Goal: Information Seeking & Learning: Find specific fact

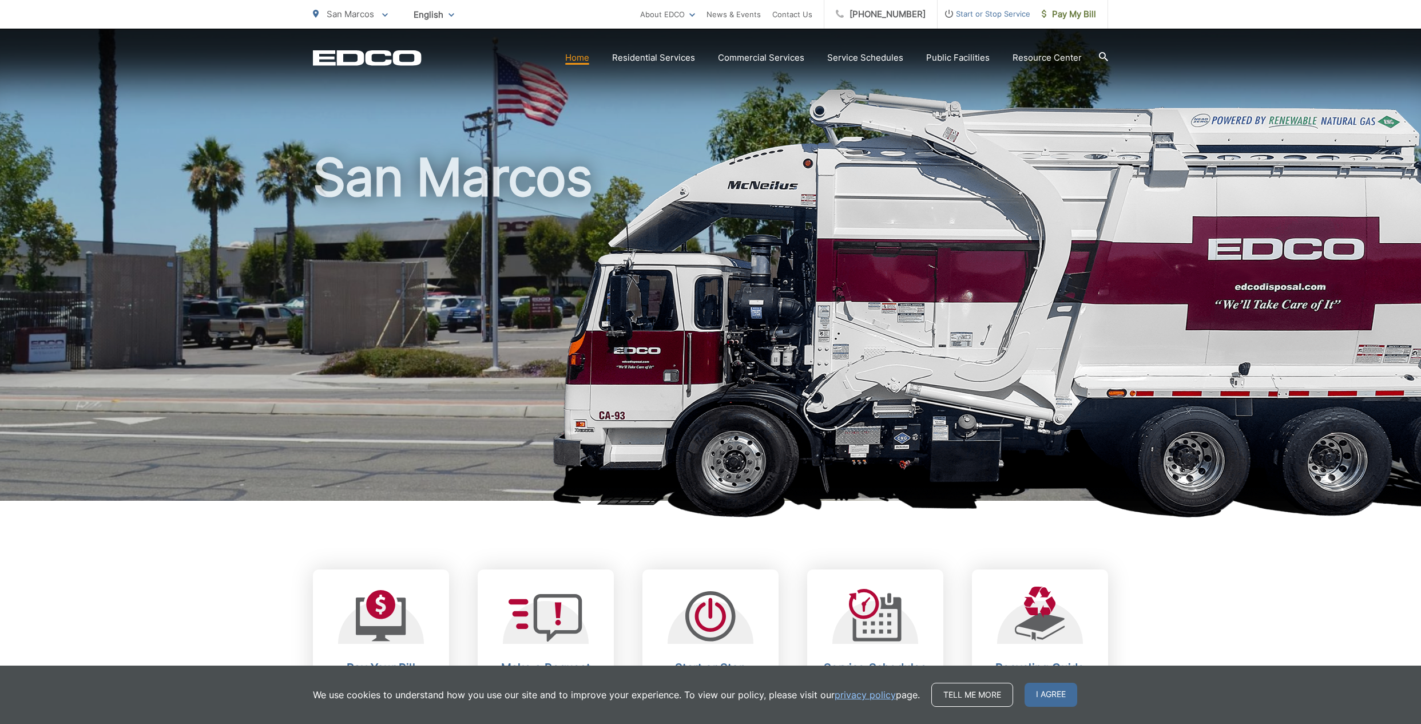
click at [364, 16] on span "San Marcos" at bounding box center [350, 14] width 47 height 11
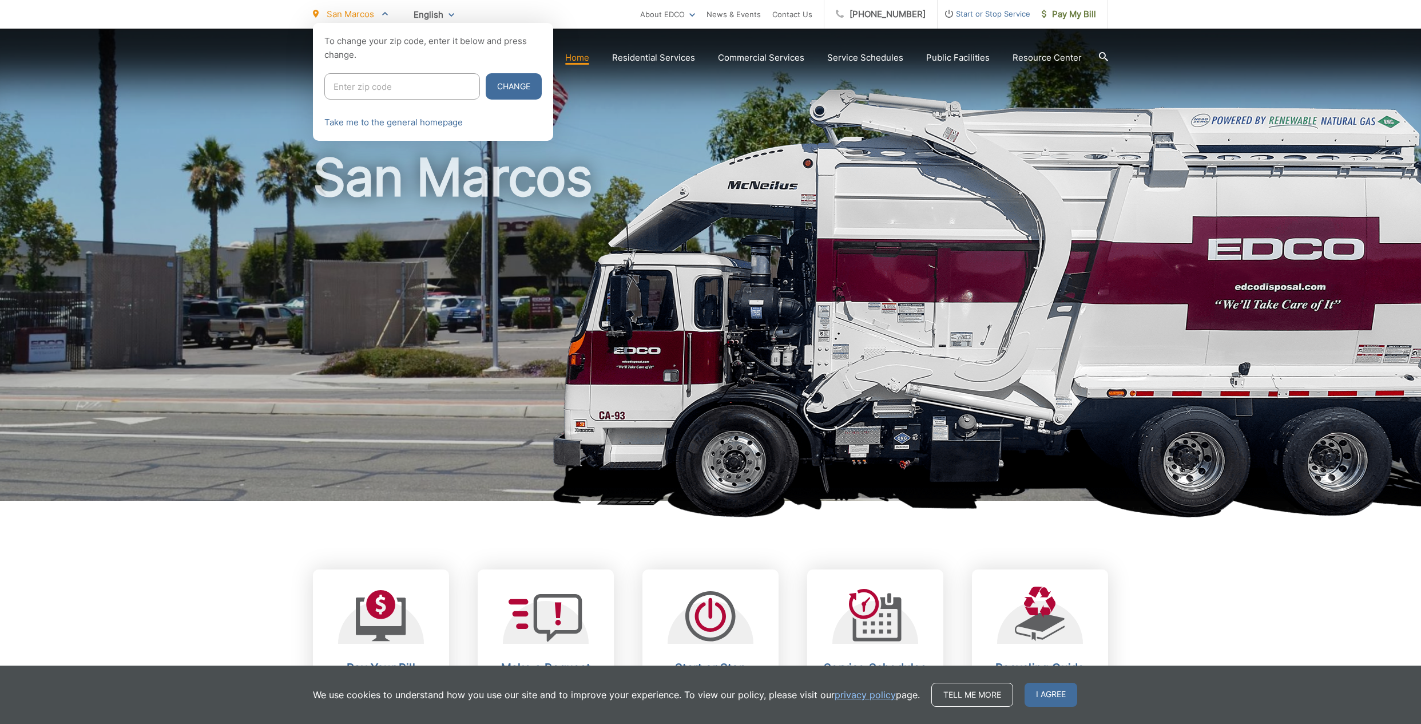
click at [338, 100] on input "Enter zip code" at bounding box center [402, 86] width 156 height 26
type input "unday recycling hours"
click at [542, 94] on button "Change" at bounding box center [514, 86] width 56 height 26
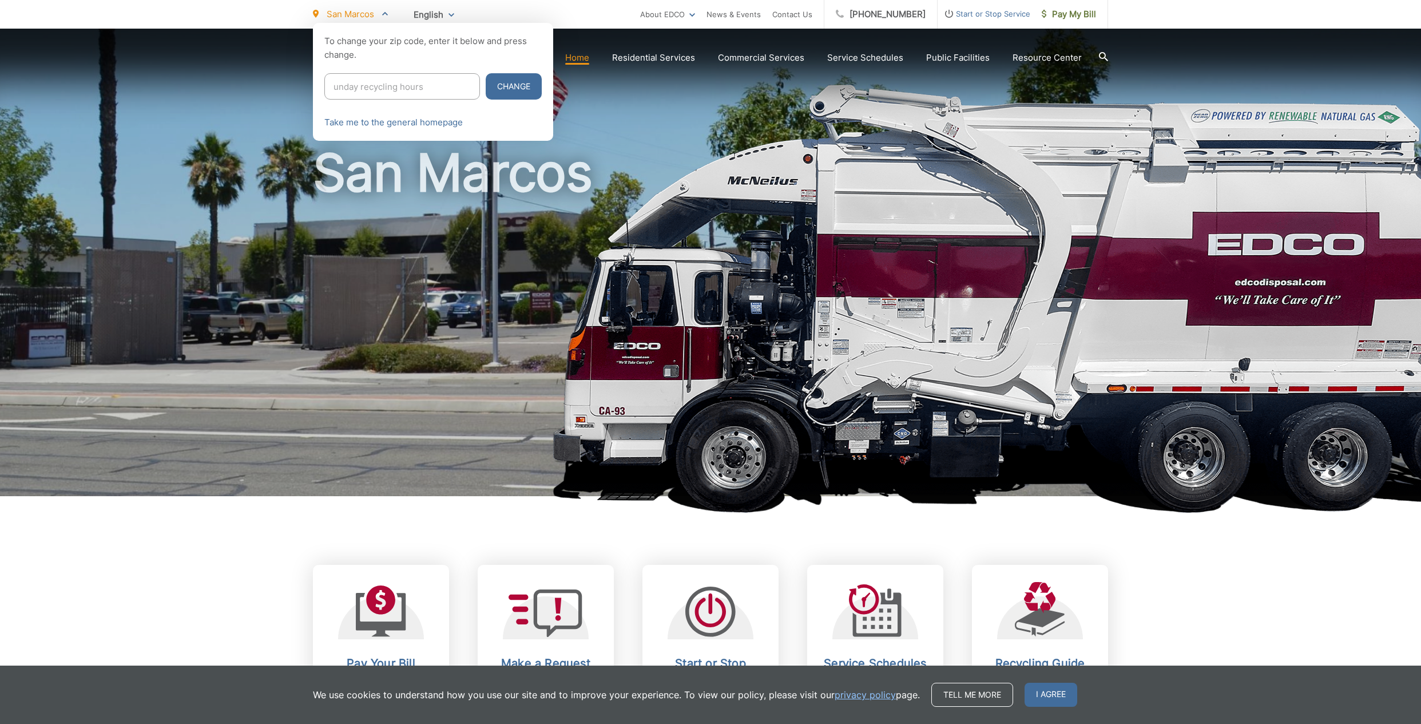
scroll to position [5, 0]
click at [542, 94] on button "Change" at bounding box center [514, 86] width 56 height 26
click at [364, 90] on input "unday recycling hours" at bounding box center [402, 86] width 156 height 26
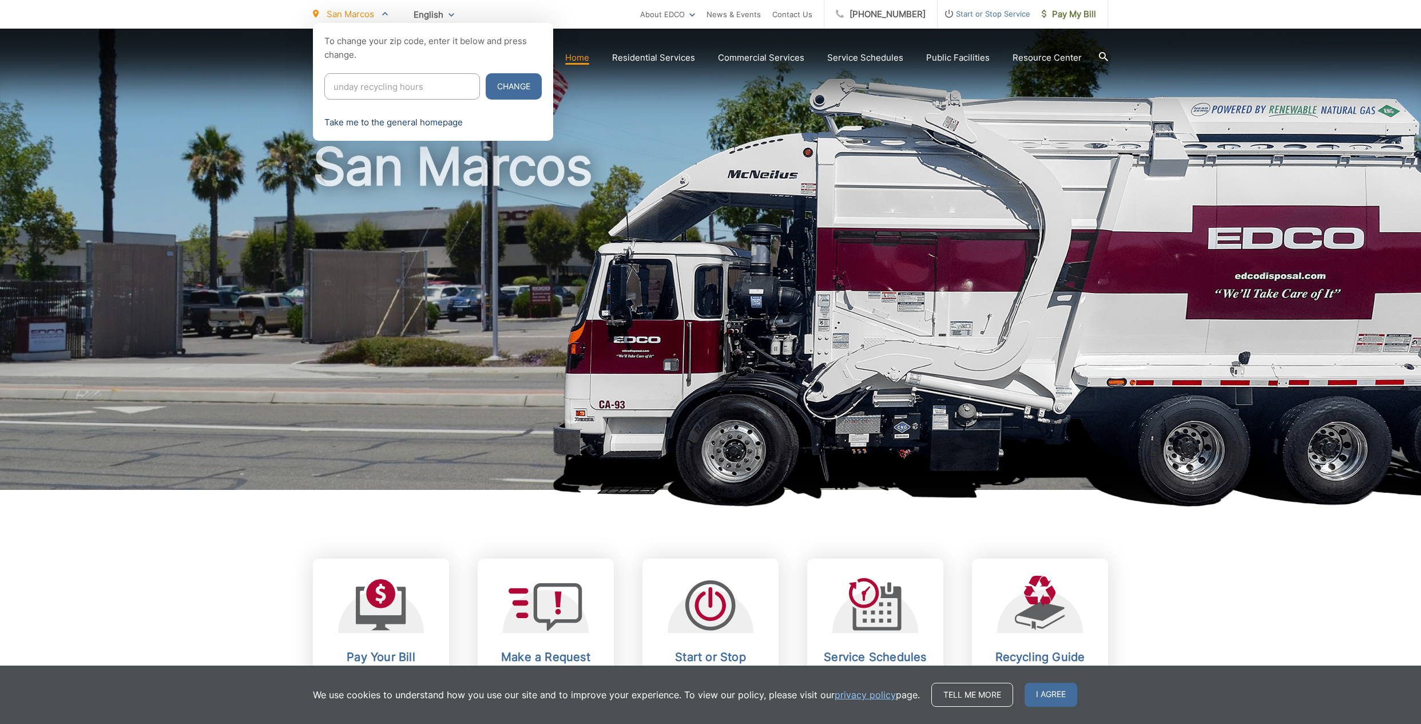
scroll to position [10, 0]
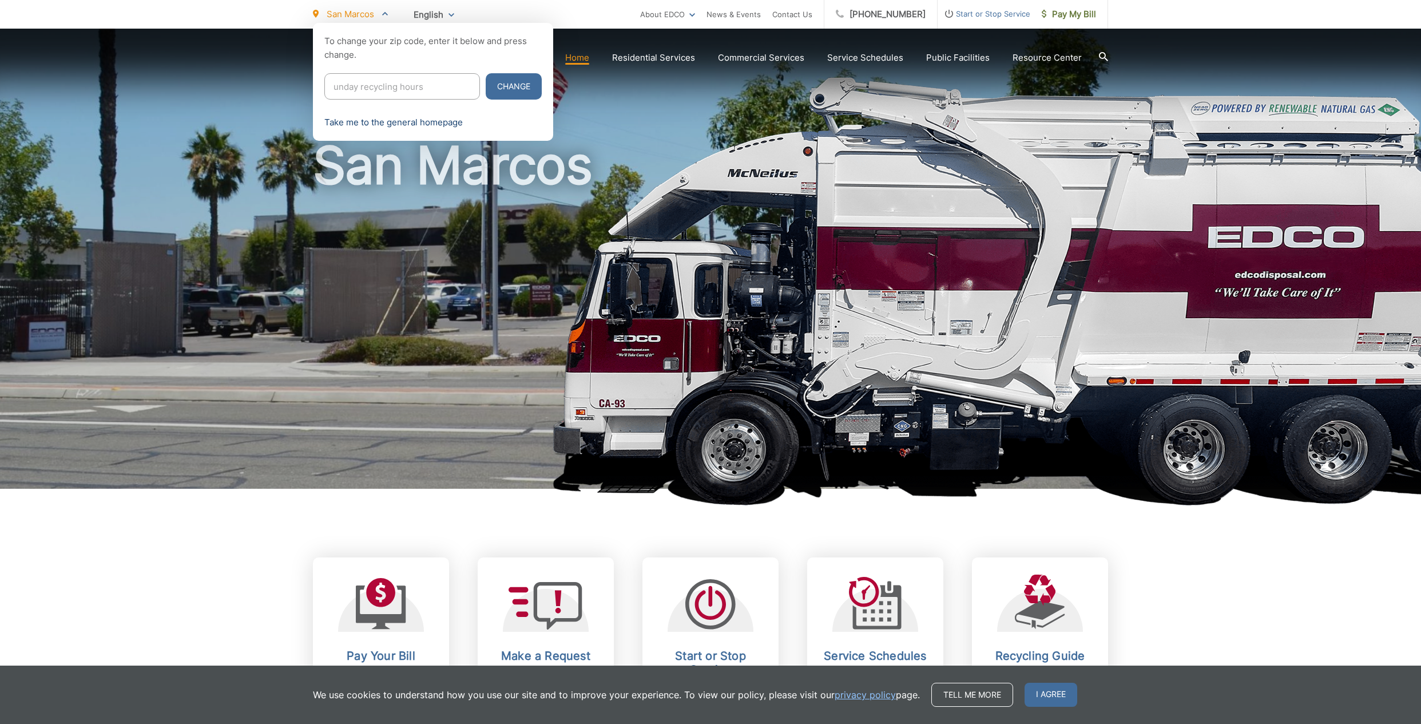
click at [375, 129] on link "Take me to the general homepage" at bounding box center [393, 123] width 138 height 14
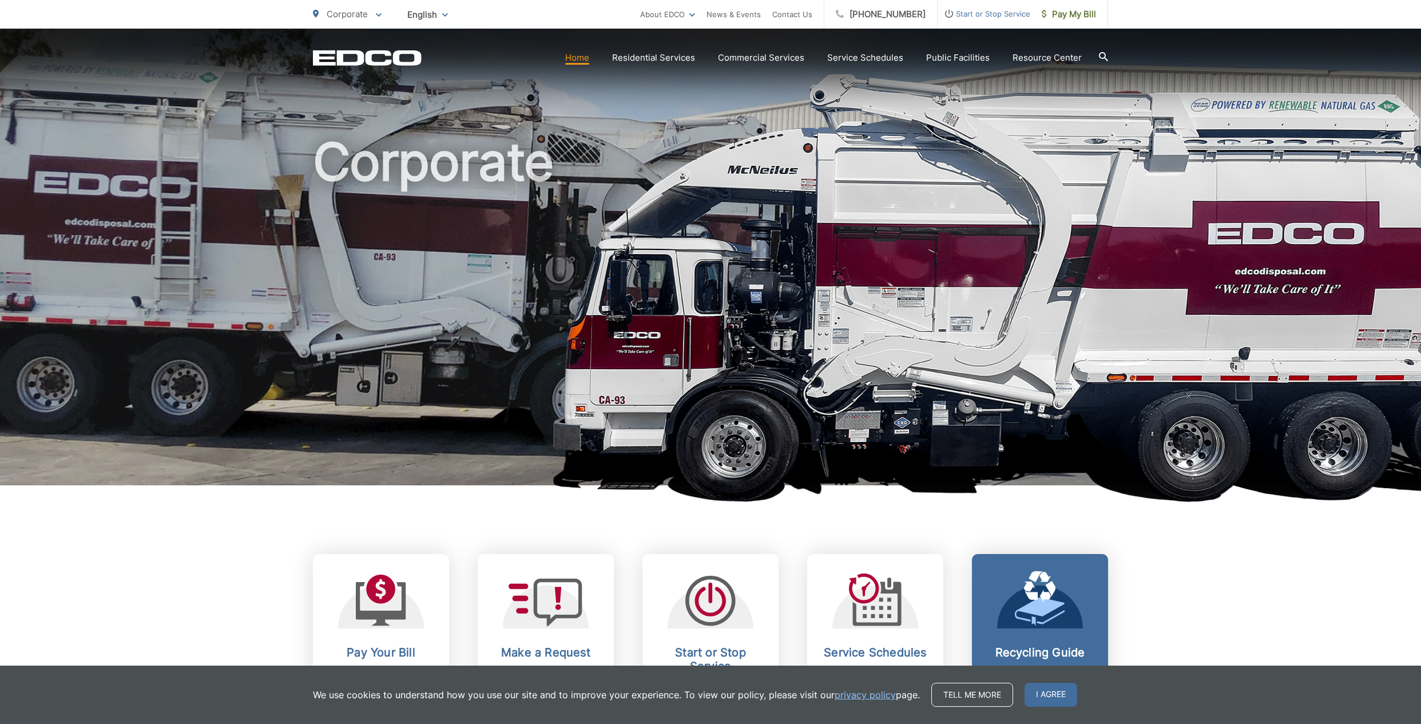
scroll to position [15, 0]
click at [995, 635] on link "Recycling Guide Learn what you need to know about recycling." at bounding box center [1040, 641] width 136 height 175
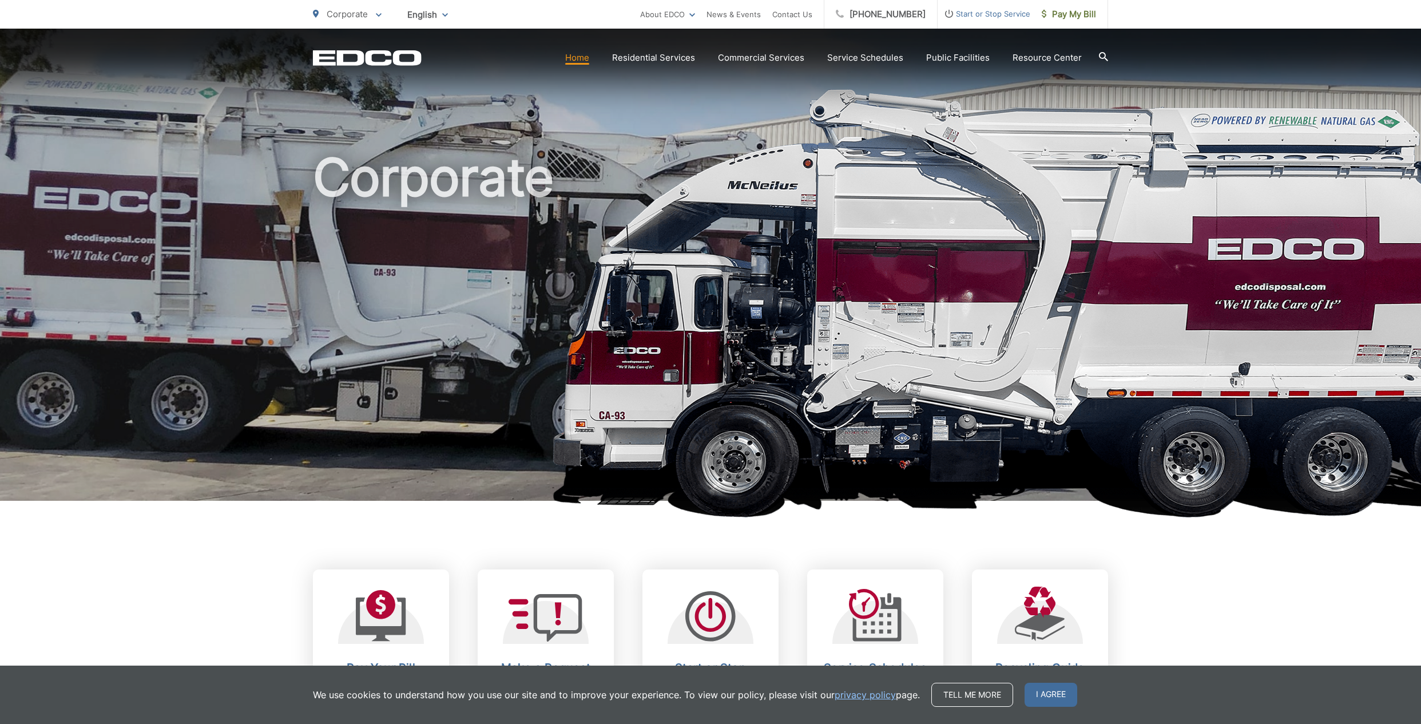
scroll to position [15, 0]
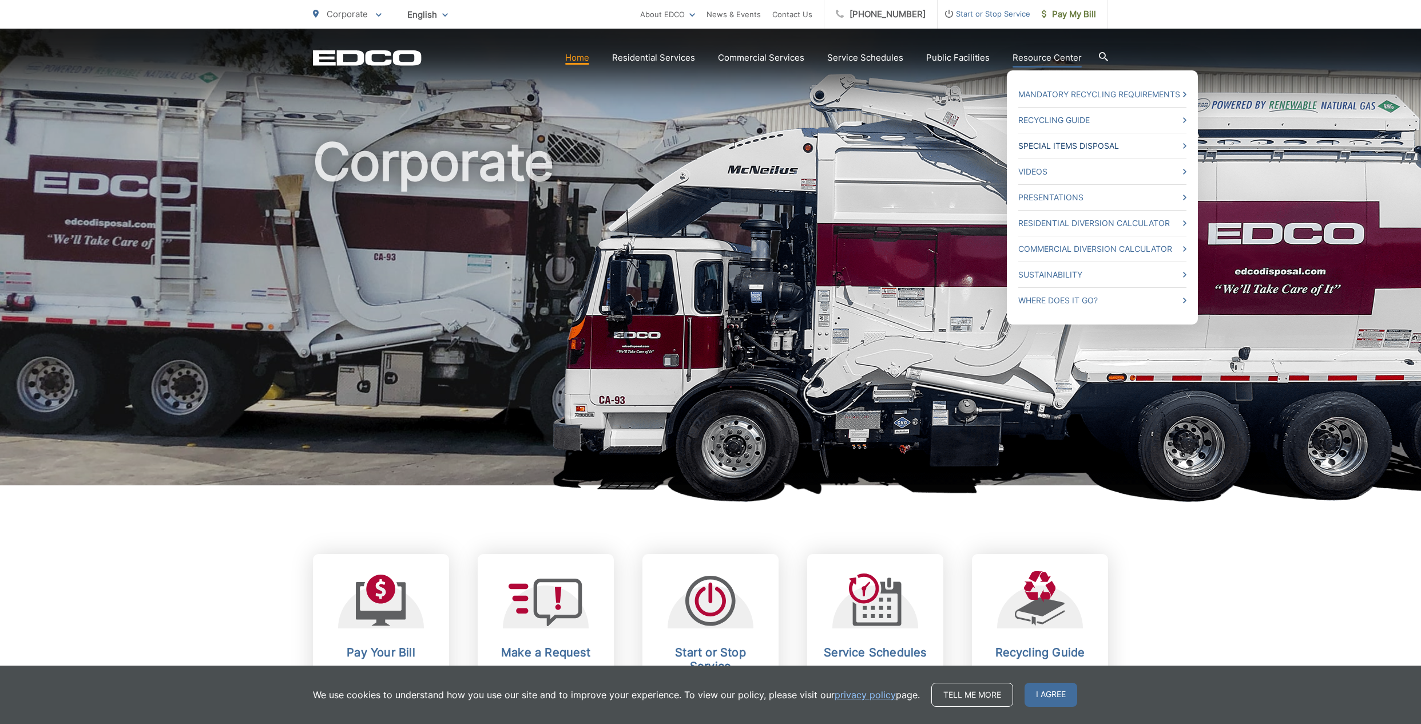
click at [1055, 153] on link "Special Items Disposal" at bounding box center [1102, 146] width 168 height 14
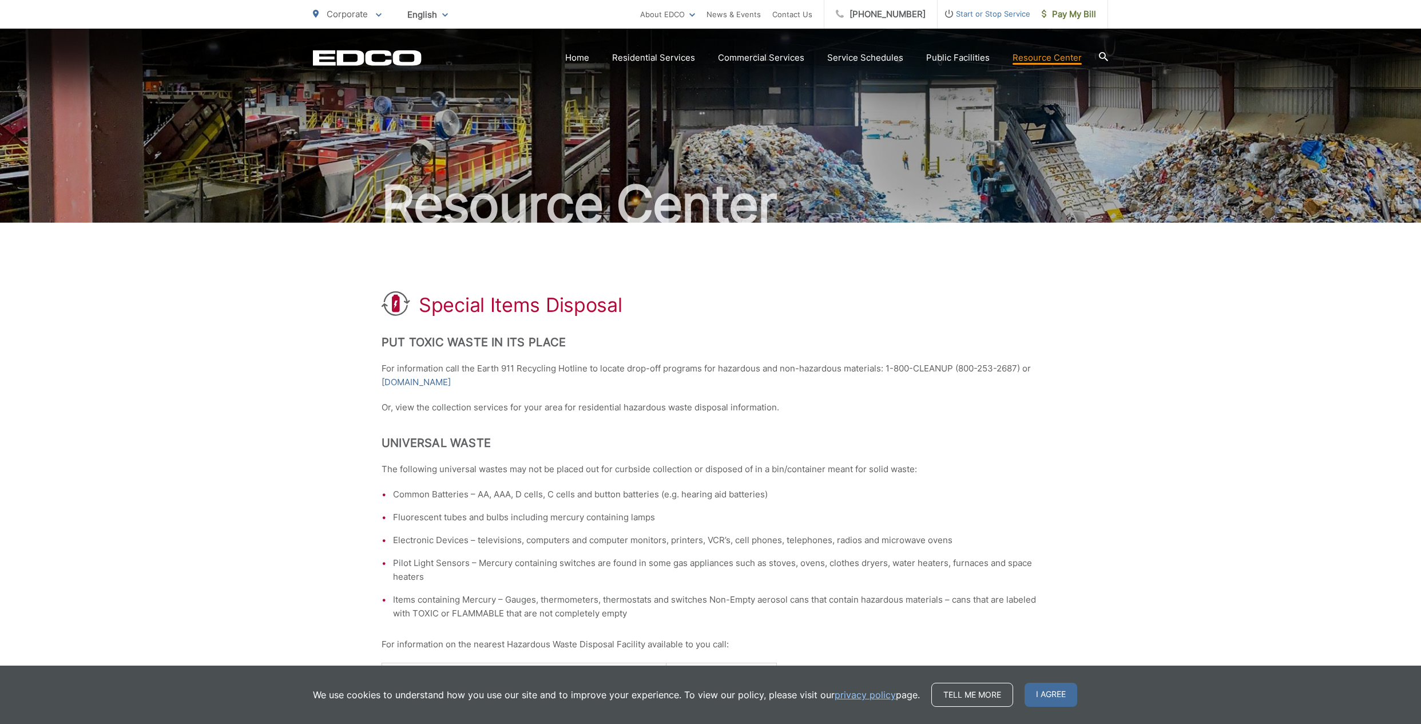
scroll to position [5, 0]
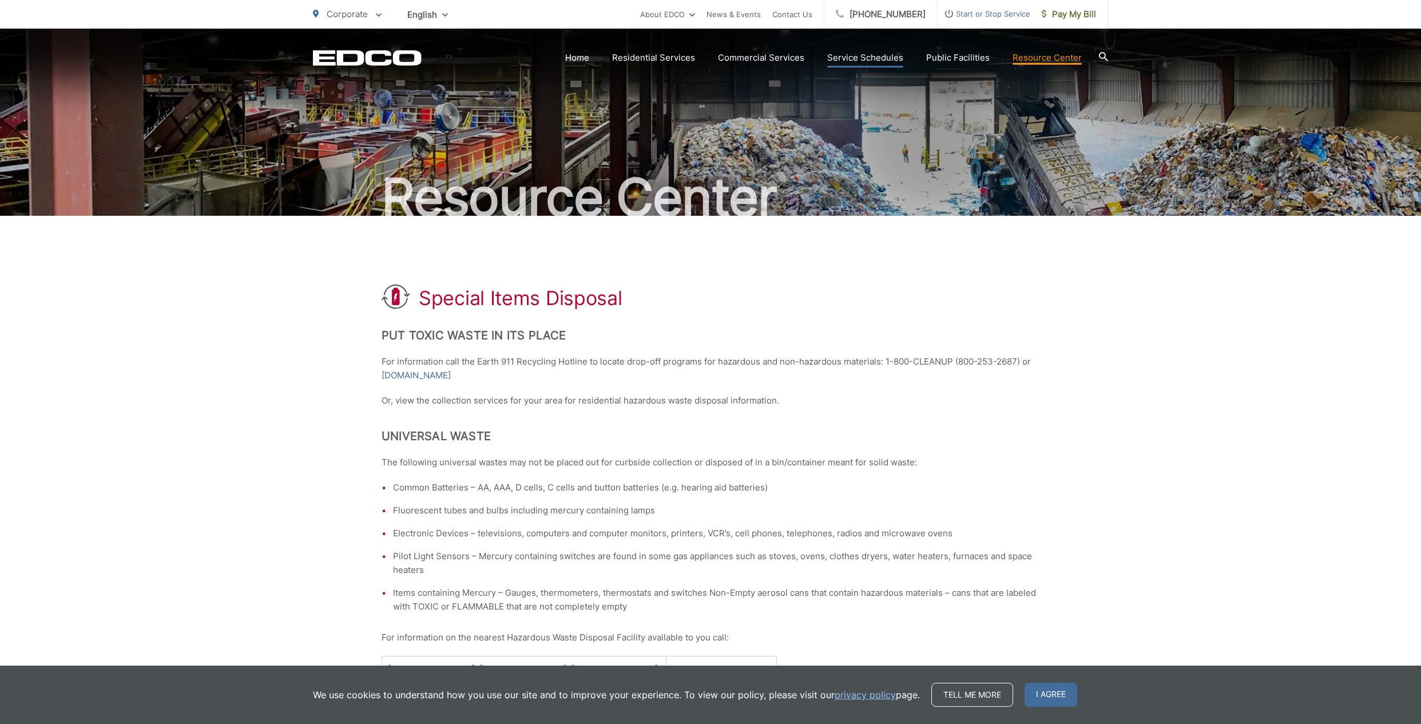
click at [827, 59] on link "Service Schedules" at bounding box center [865, 58] width 76 height 14
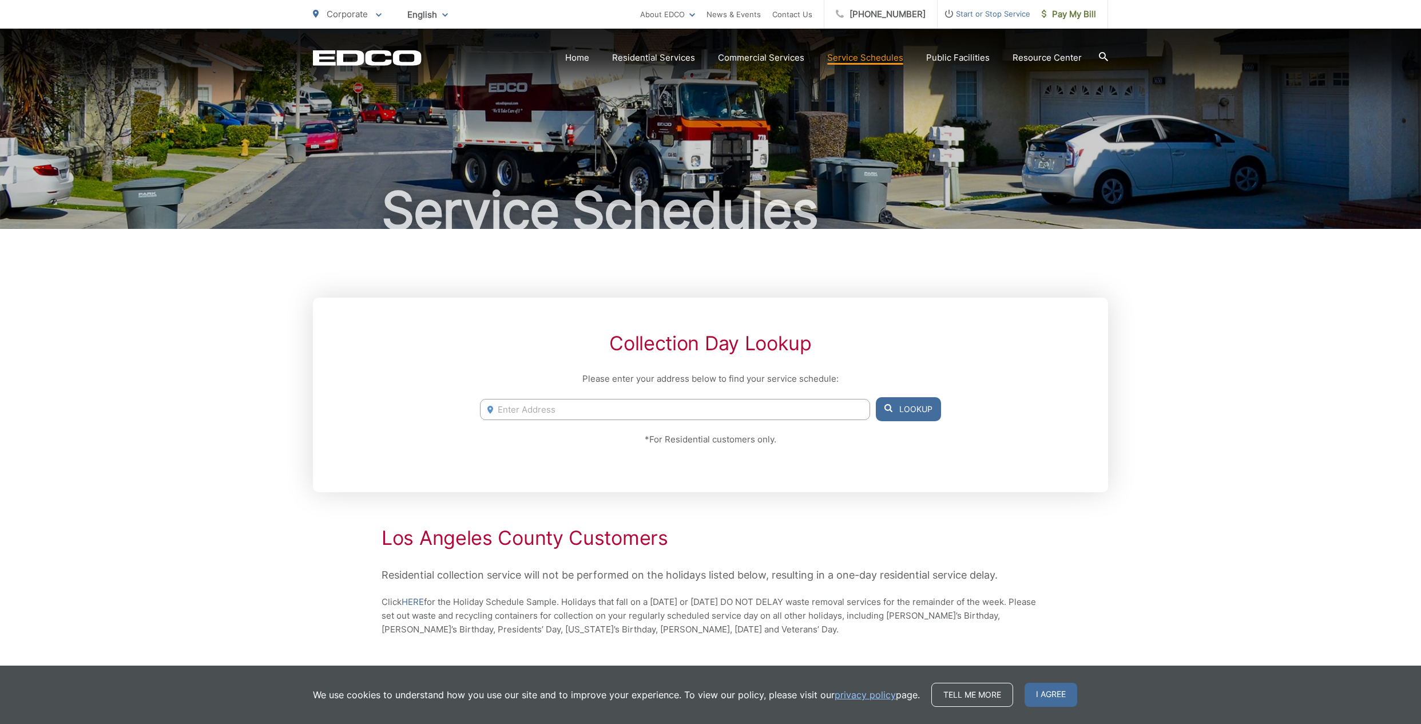
click at [510, 418] on input "Enter Address" at bounding box center [675, 409] width 390 height 21
type input "Recycling Center hours"
click at [913, 413] on button "Lookup" at bounding box center [908, 409] width 65 height 24
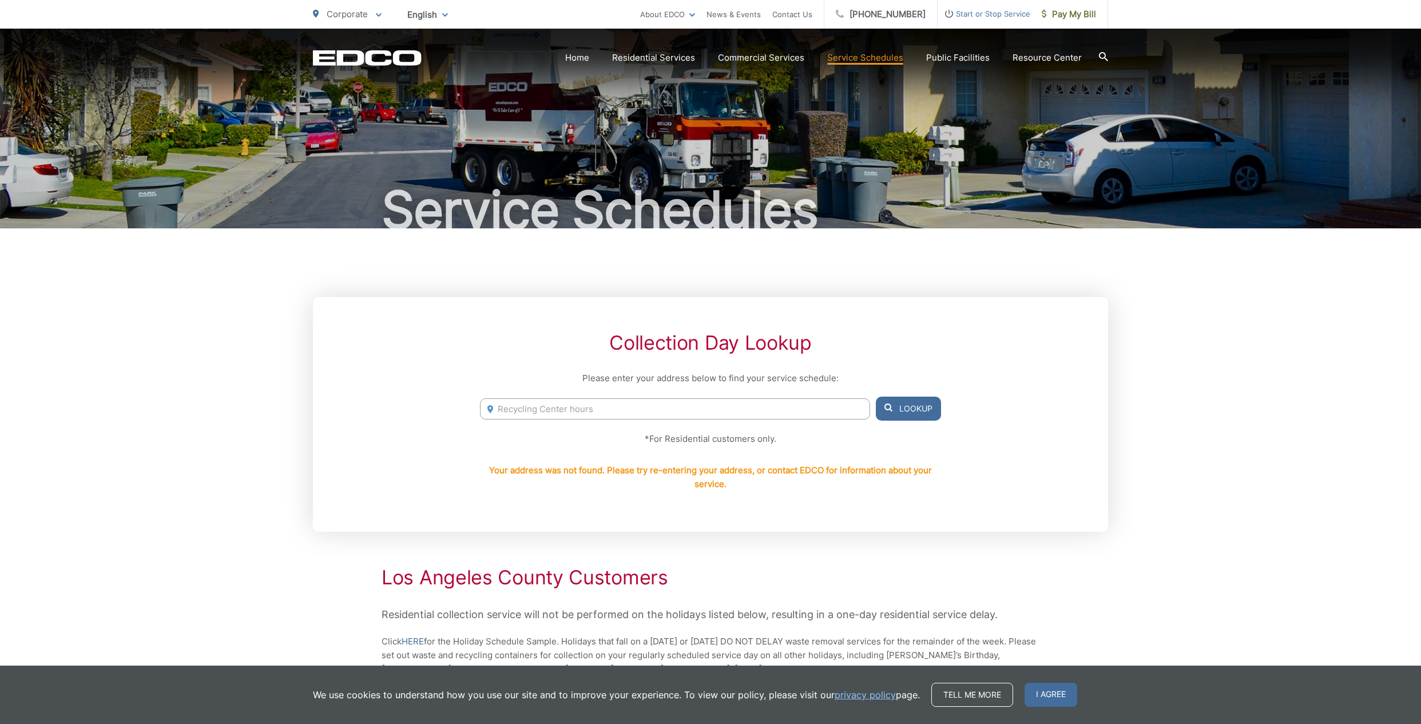
scroll to position [3, 0]
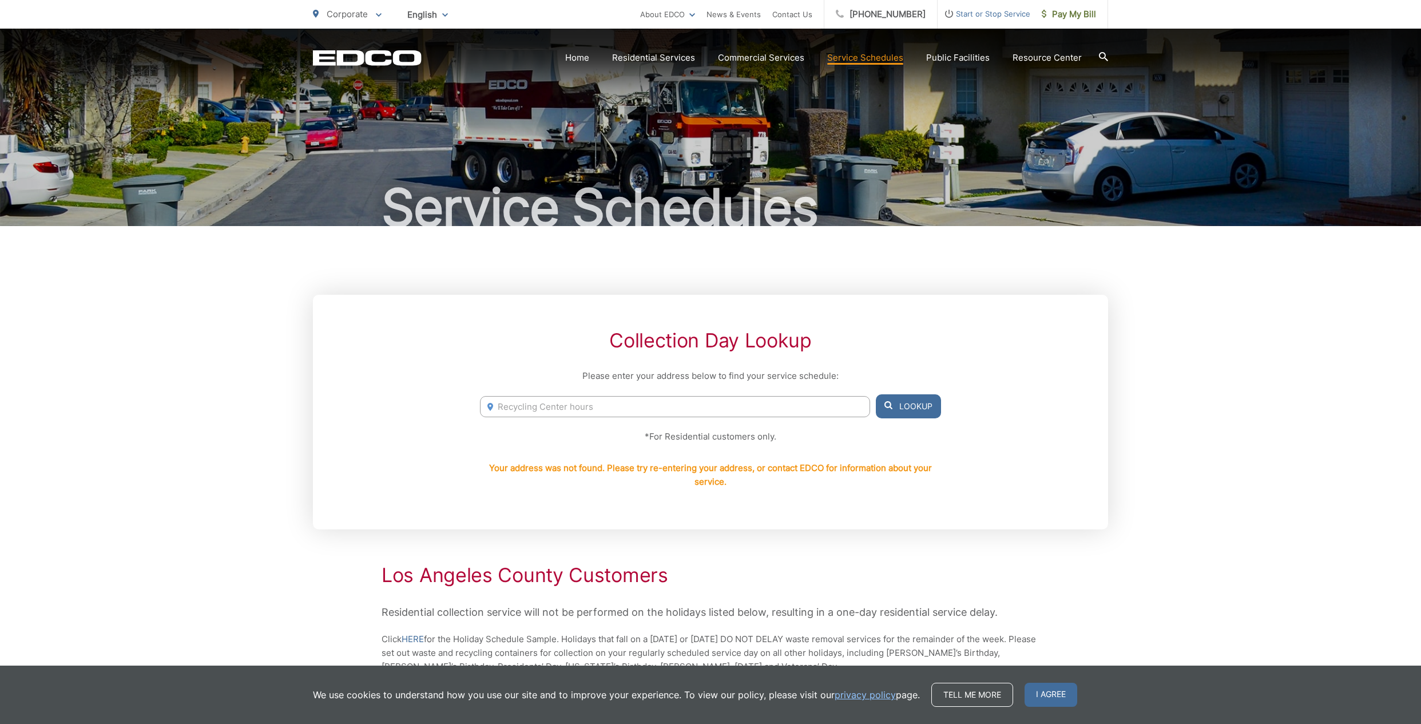
click at [911, 414] on button "Lookup" at bounding box center [908, 406] width 65 height 24
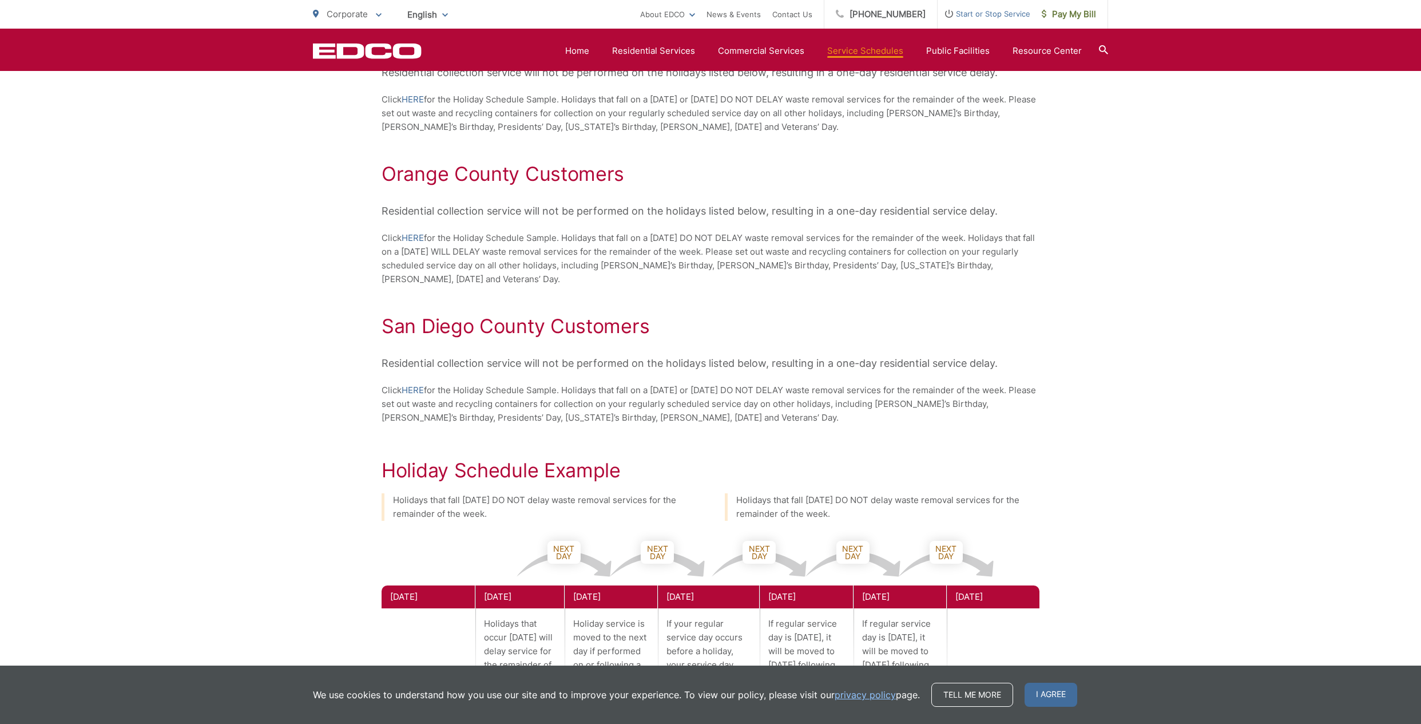
scroll to position [546, 0]
